Goal: Transaction & Acquisition: Download file/media

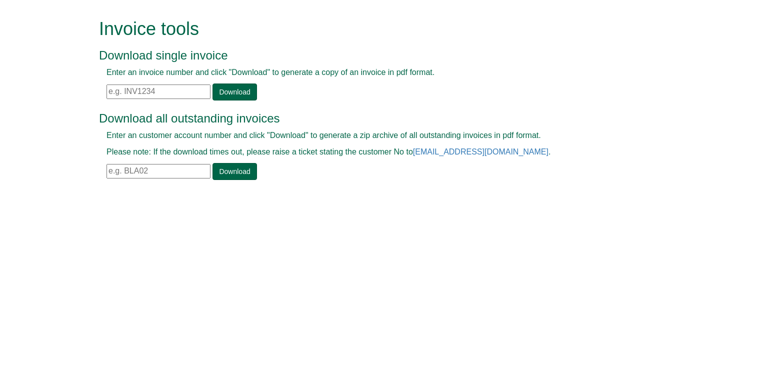
click at [162, 85] on input "text" at bounding box center [159, 92] width 104 height 15
paste input "INV1398584"
click at [232, 92] on link "Download" at bounding box center [235, 92] width 44 height 17
click at [180, 79] on div "Enter an invoice number and click "Download" to generate a copy of an invoice i…" at bounding box center [373, 84] width 548 height 34
drag, startPoint x: 176, startPoint y: 91, endPoint x: 69, endPoint y: 97, distance: 107.7
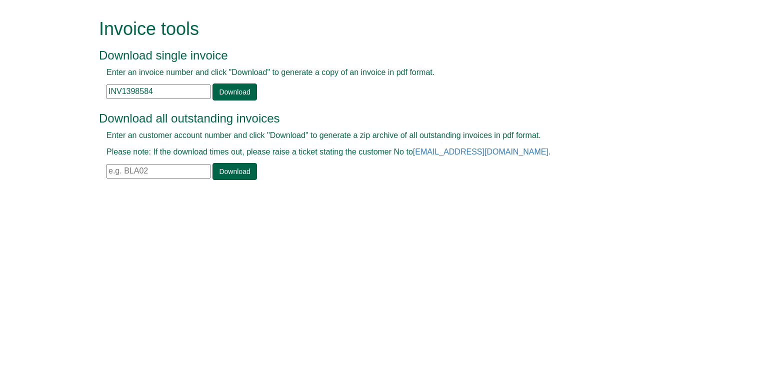
click at [69, 97] on form "Invoice tools Download single invoice Enter an invoice number and click "Downlo…" at bounding box center [384, 100] width 768 height 201
paste input "400916"
click at [233, 92] on link "Download" at bounding box center [235, 92] width 44 height 17
click at [152, 90] on input "INV1400916" at bounding box center [159, 92] width 104 height 15
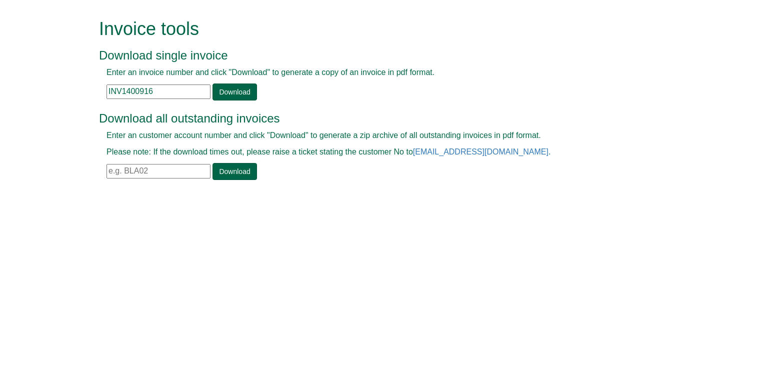
paste input "10818"
type input "INV1410818"
click at [236, 91] on link "Download" at bounding box center [235, 92] width 44 height 17
